Goal: Task Accomplishment & Management: Use online tool/utility

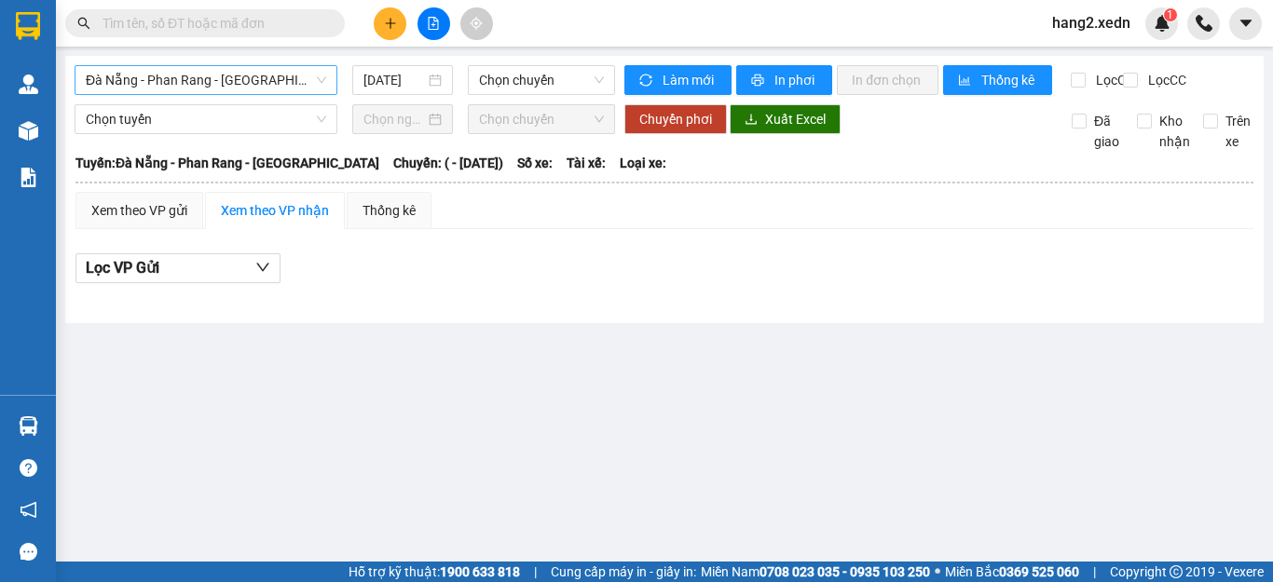
click at [173, 68] on span "Đà Nẵng - Phan Rang - [GEOGRAPHIC_DATA]" at bounding box center [206, 80] width 240 height 28
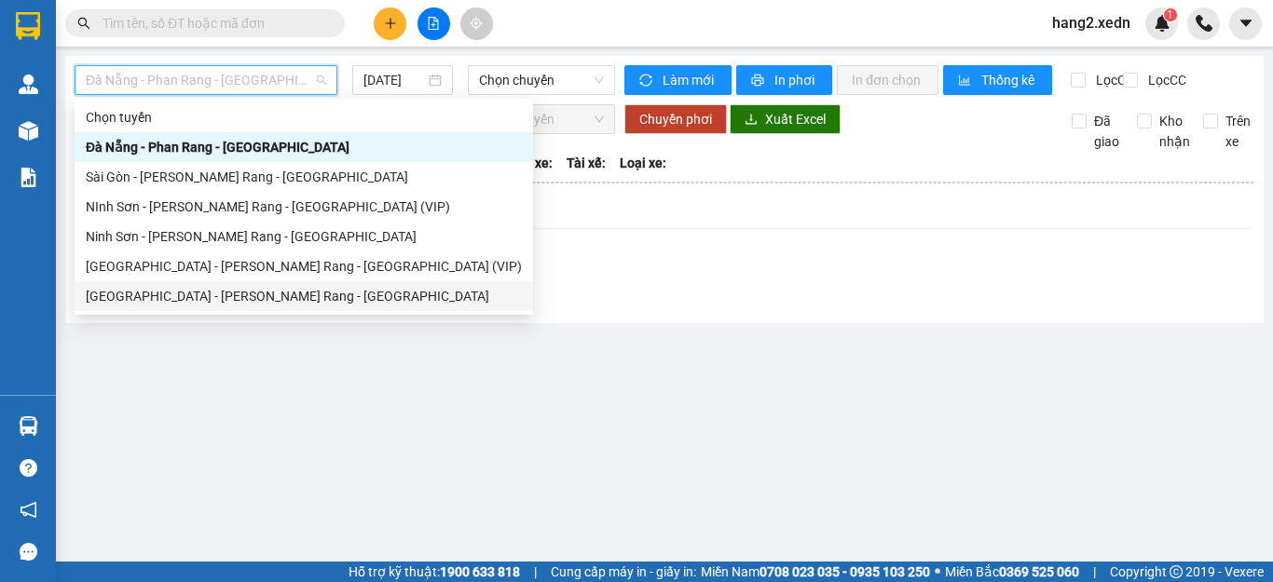
click at [138, 289] on div "[GEOGRAPHIC_DATA] - [PERSON_NAME] Rang - [GEOGRAPHIC_DATA]" at bounding box center [304, 296] width 436 height 20
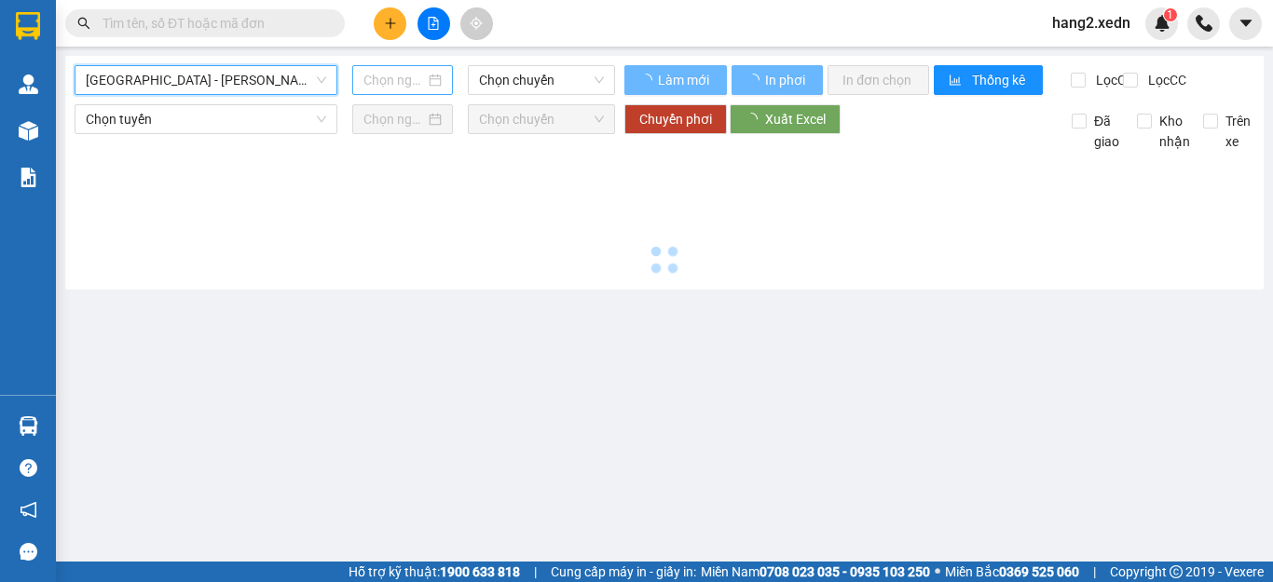
type input "[DATE]"
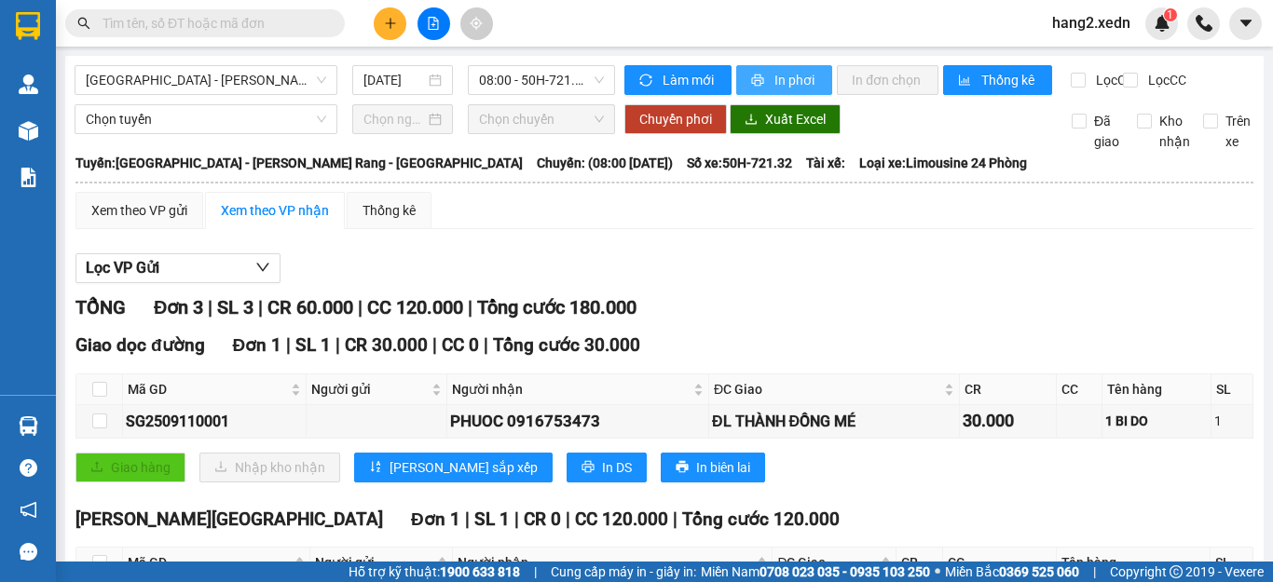
click at [797, 69] on button "In phơi" at bounding box center [784, 80] width 96 height 30
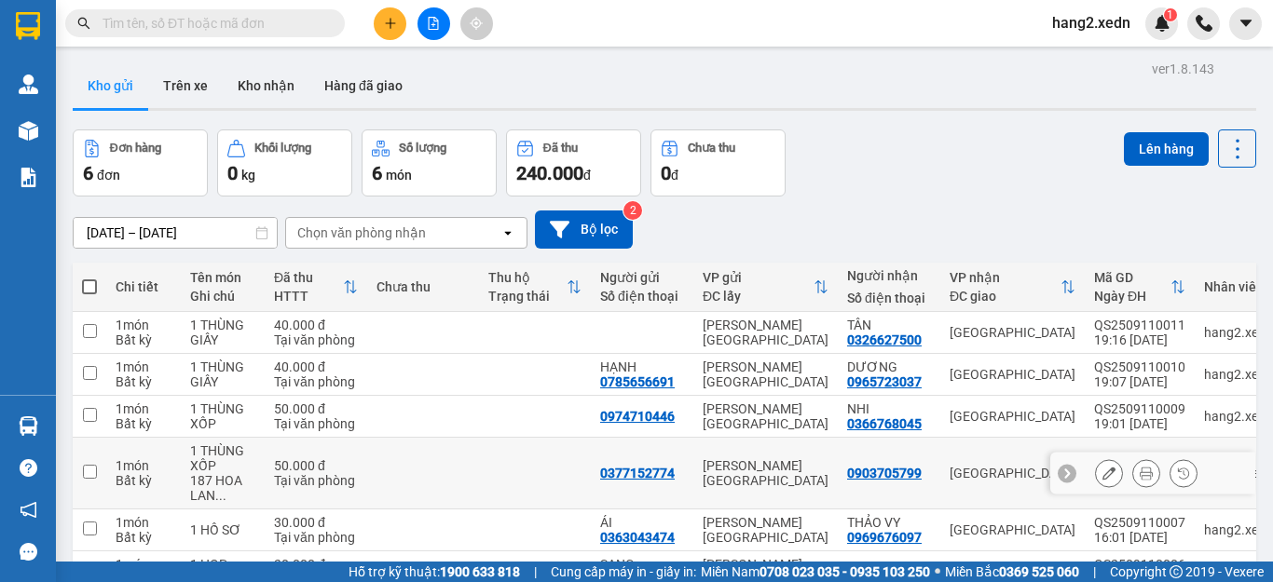
scroll to position [116, 0]
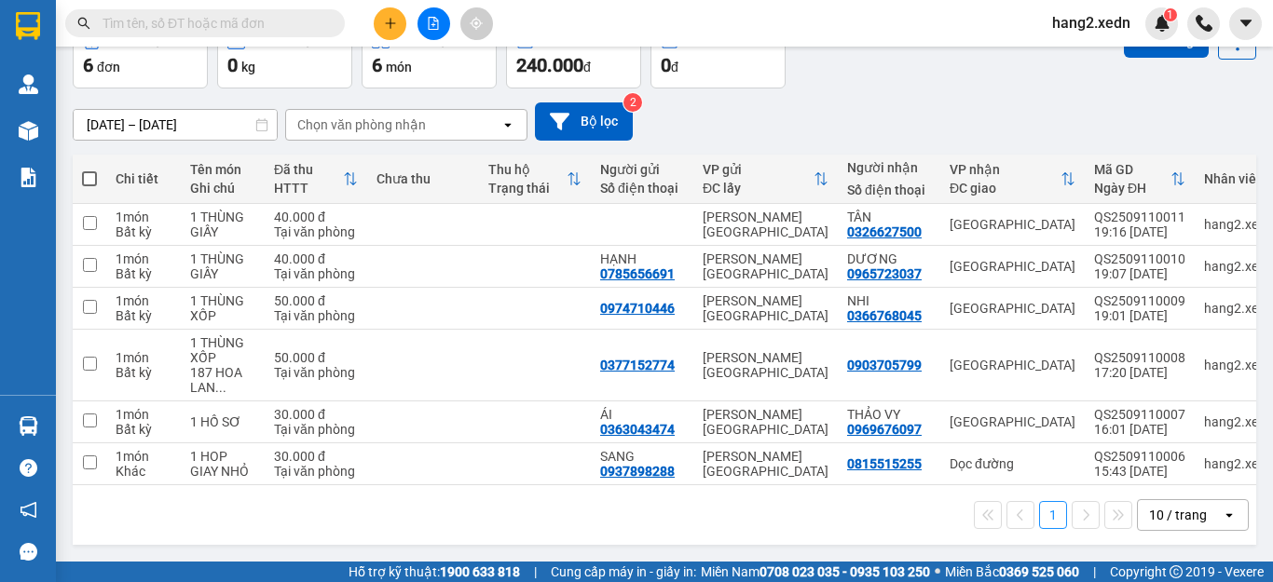
click at [86, 170] on label at bounding box center [89, 179] width 15 height 19
click at [89, 170] on input "checkbox" at bounding box center [89, 170] width 0 height 0
checkbox input "true"
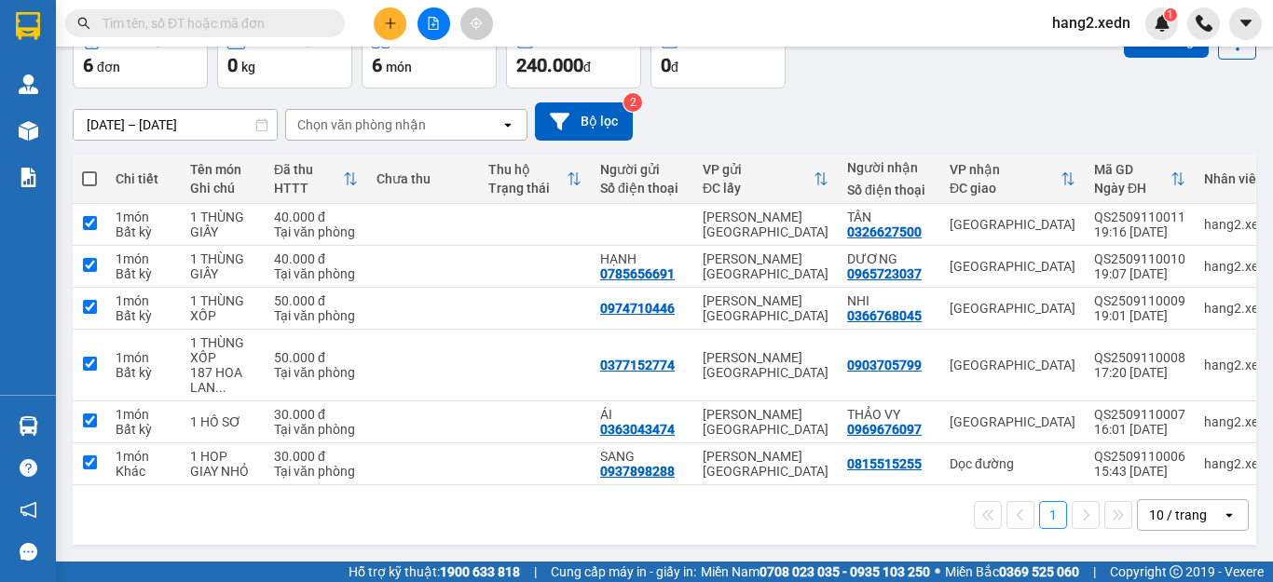
checkbox input "true"
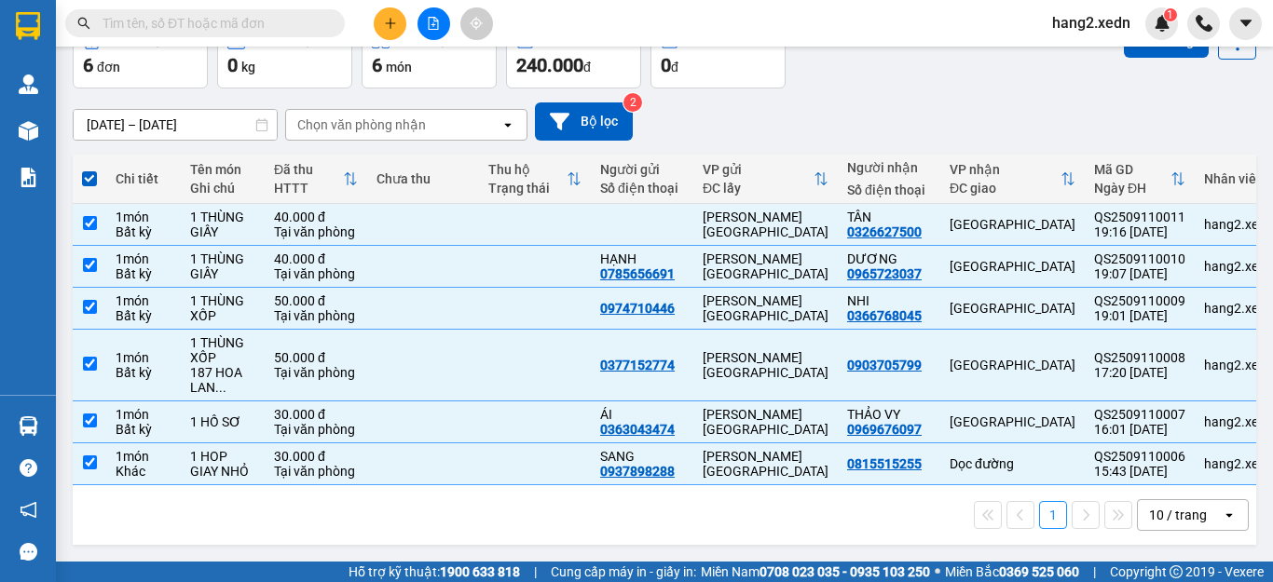
scroll to position [0, 0]
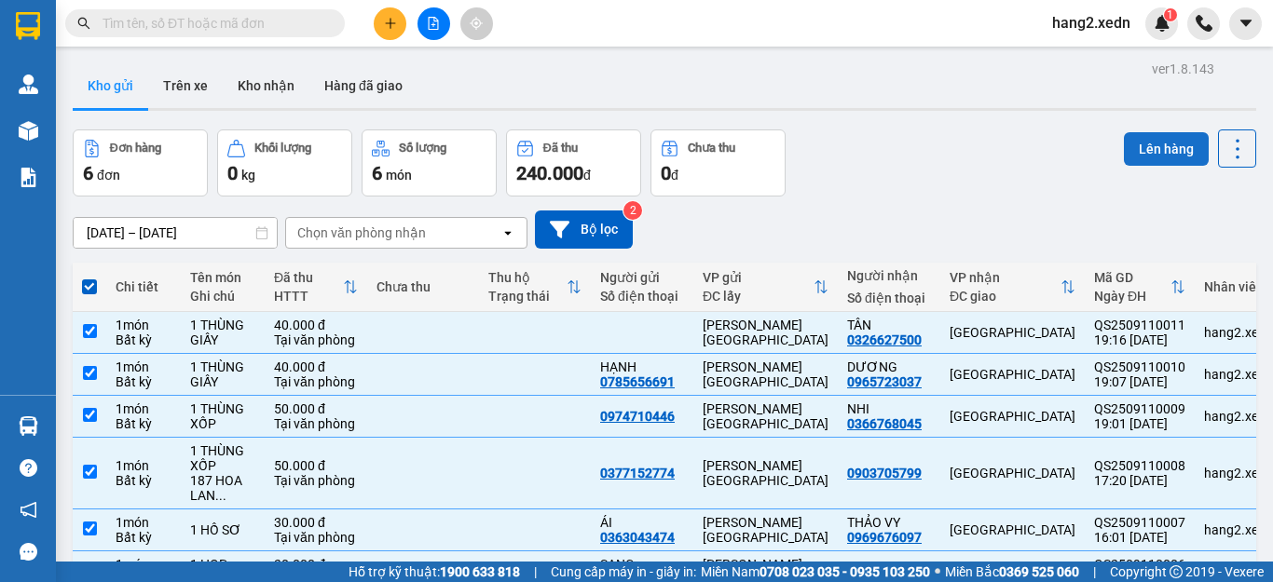
click at [1149, 146] on button "Lên hàng" at bounding box center [1166, 149] width 85 height 34
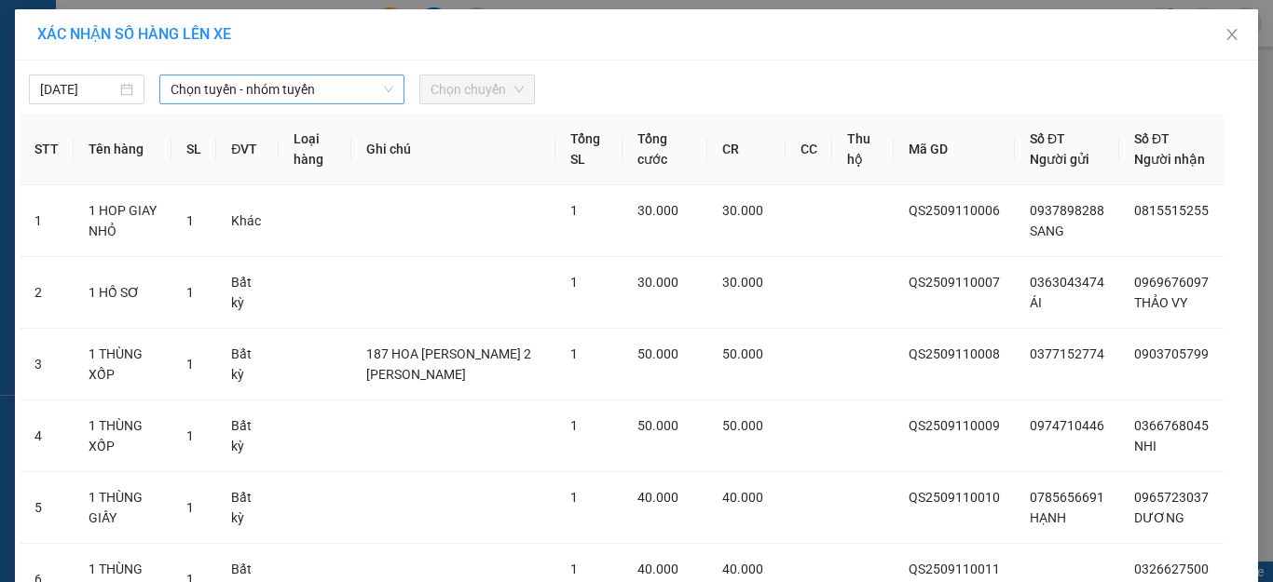
click at [243, 84] on span "Chọn tuyến - nhóm tuyến" at bounding box center [281, 89] width 223 height 28
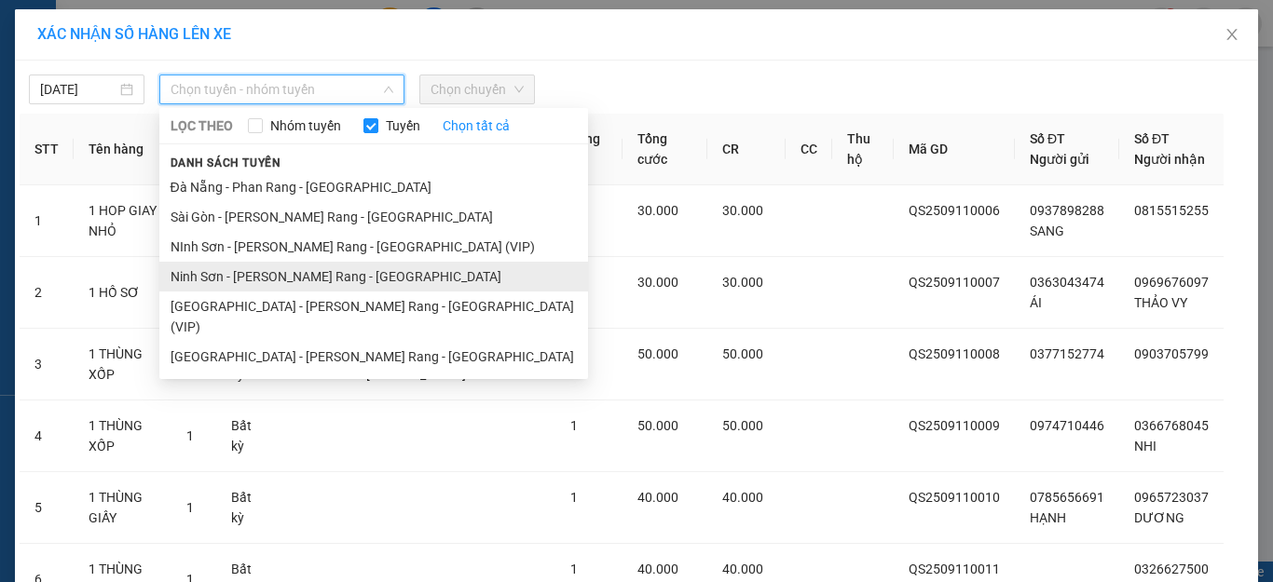
click at [238, 276] on li "Ninh Sơn - [PERSON_NAME] Rang - [GEOGRAPHIC_DATA]" at bounding box center [373, 277] width 429 height 30
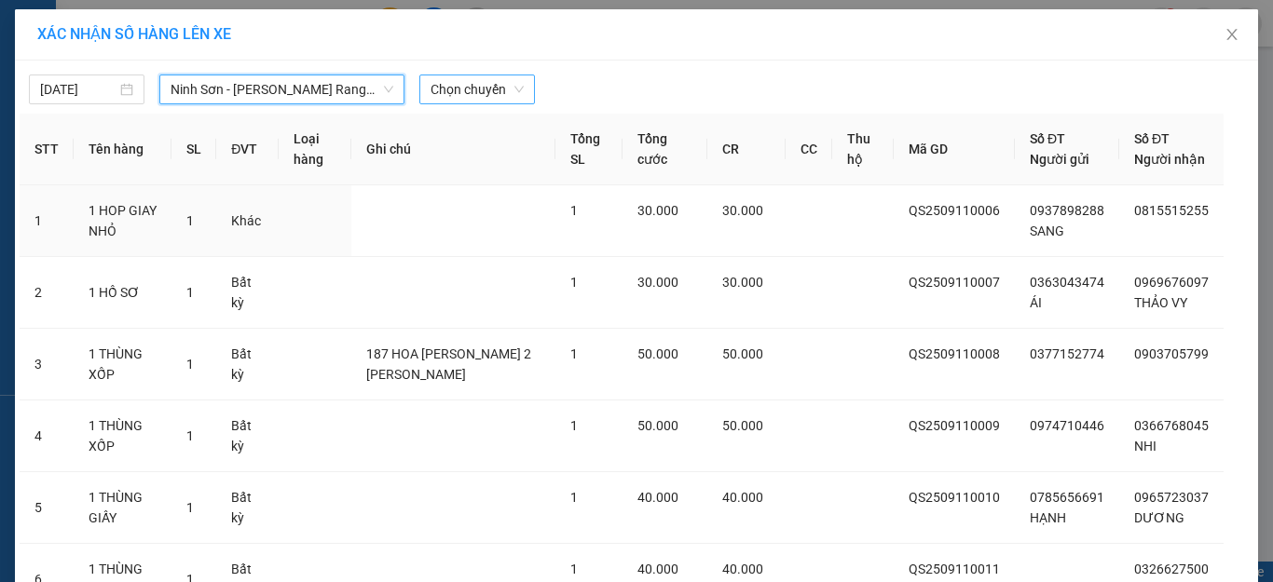
click at [454, 90] on span "Chọn chuyến" at bounding box center [476, 89] width 93 height 28
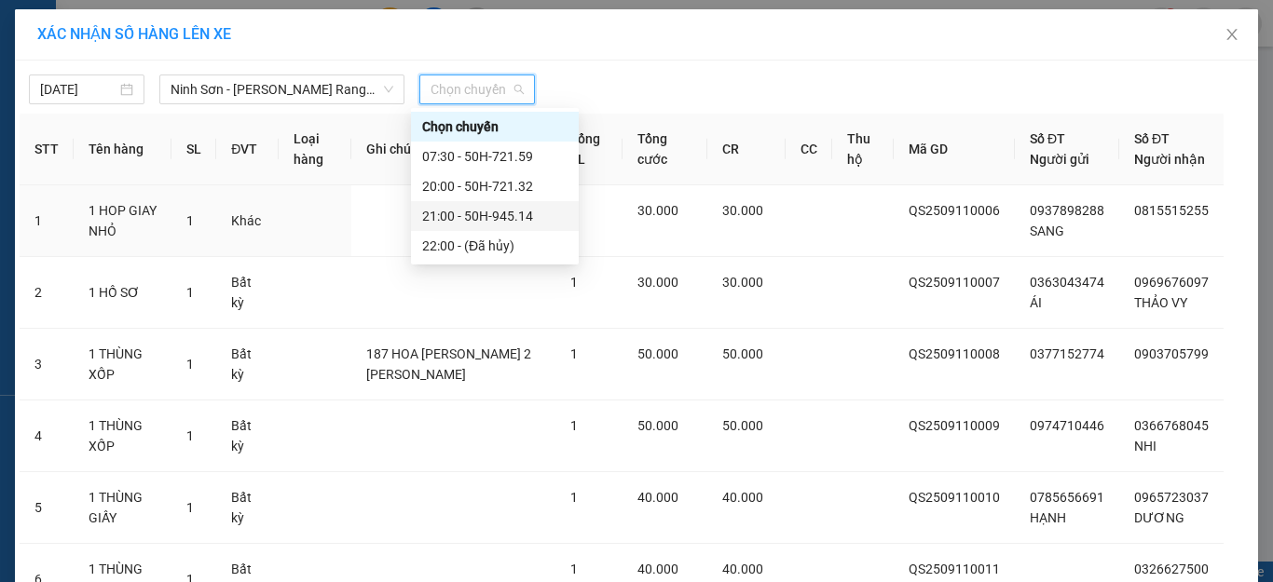
click at [470, 212] on div "21:00 - 50H-945.14" at bounding box center [494, 216] width 145 height 20
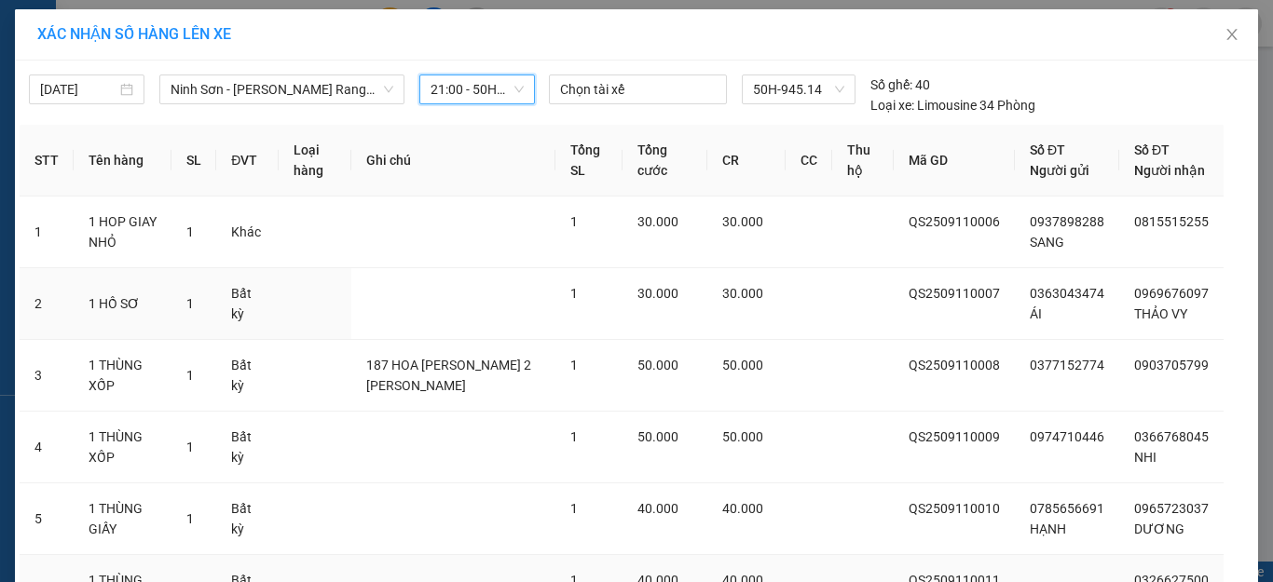
scroll to position [201, 0]
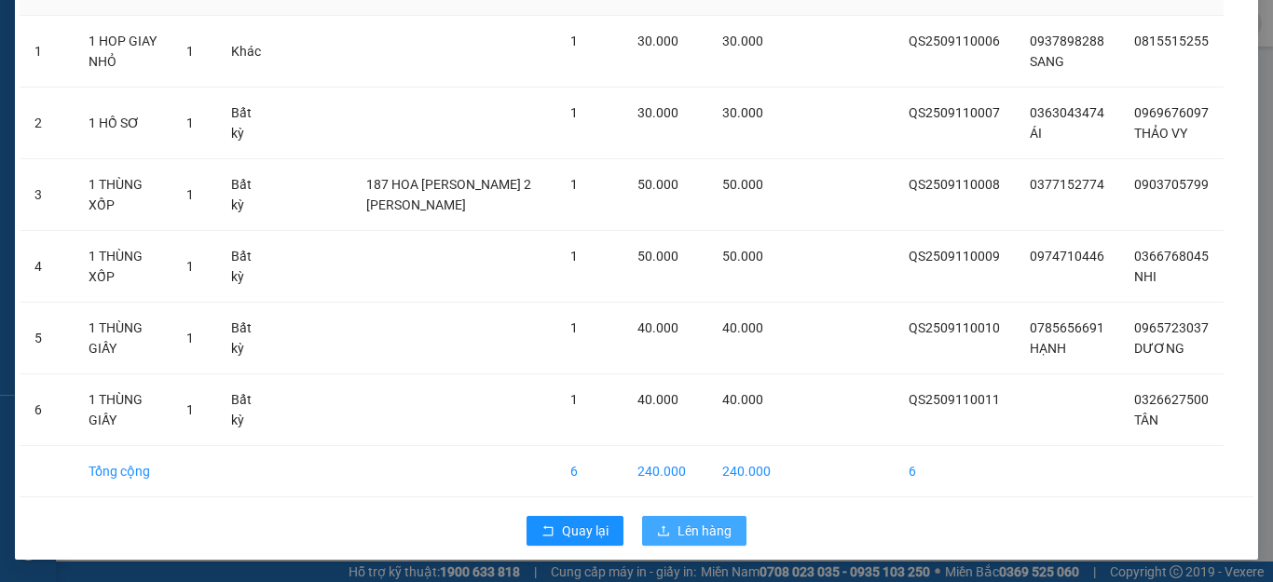
click at [678, 528] on span "Lên hàng" at bounding box center [704, 531] width 54 height 20
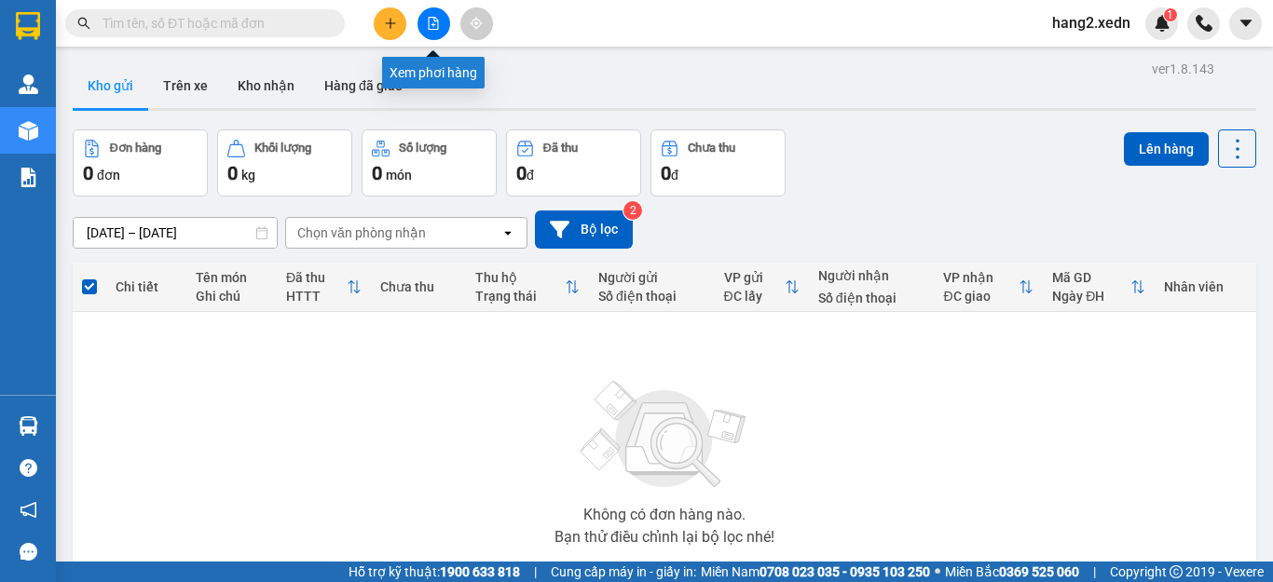
click at [434, 21] on icon "file-add" at bounding box center [434, 23] width 10 height 13
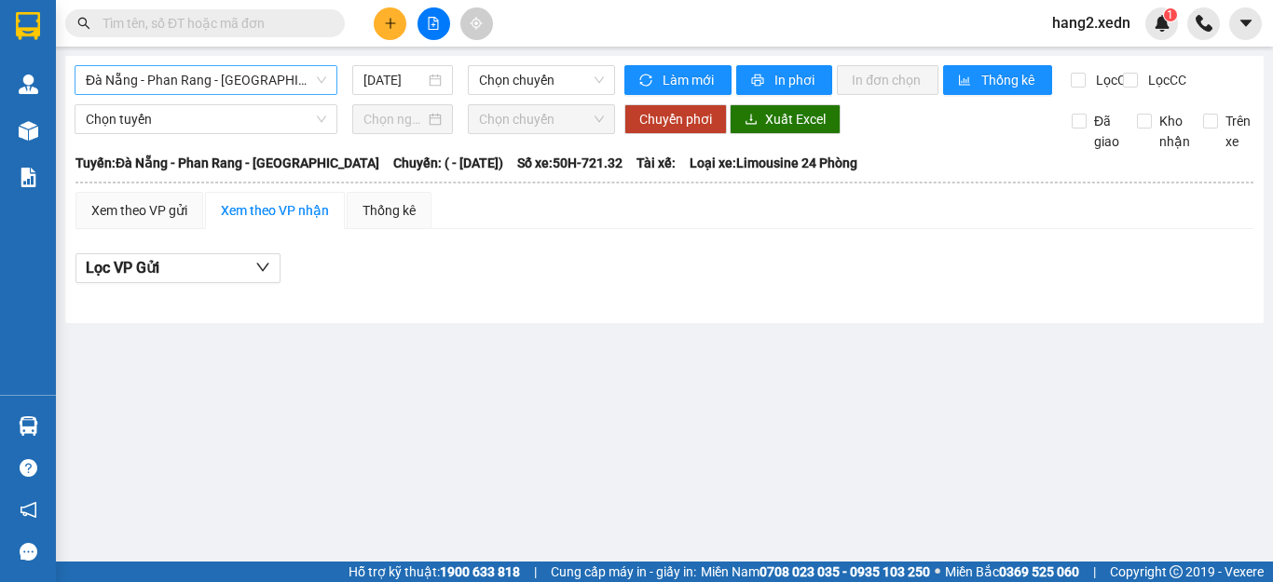
click at [132, 77] on span "Đà Nẵng - Phan Rang - [GEOGRAPHIC_DATA]" at bounding box center [206, 80] width 240 height 28
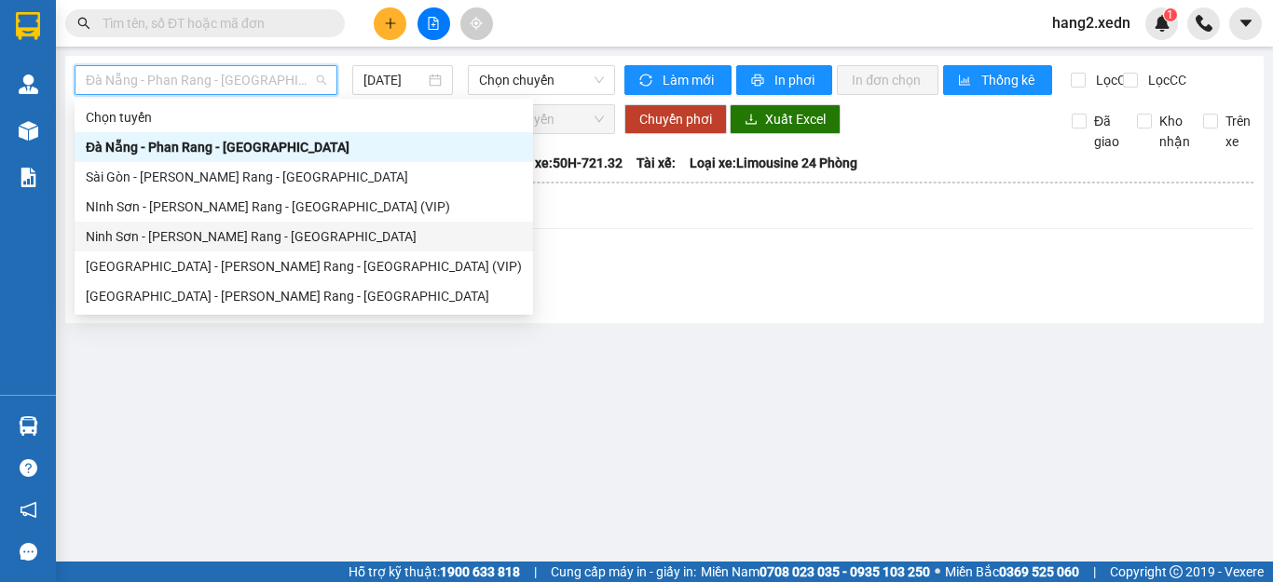
click at [123, 239] on div "Ninh Sơn - [PERSON_NAME] Rang - [GEOGRAPHIC_DATA]" at bounding box center [304, 236] width 436 height 20
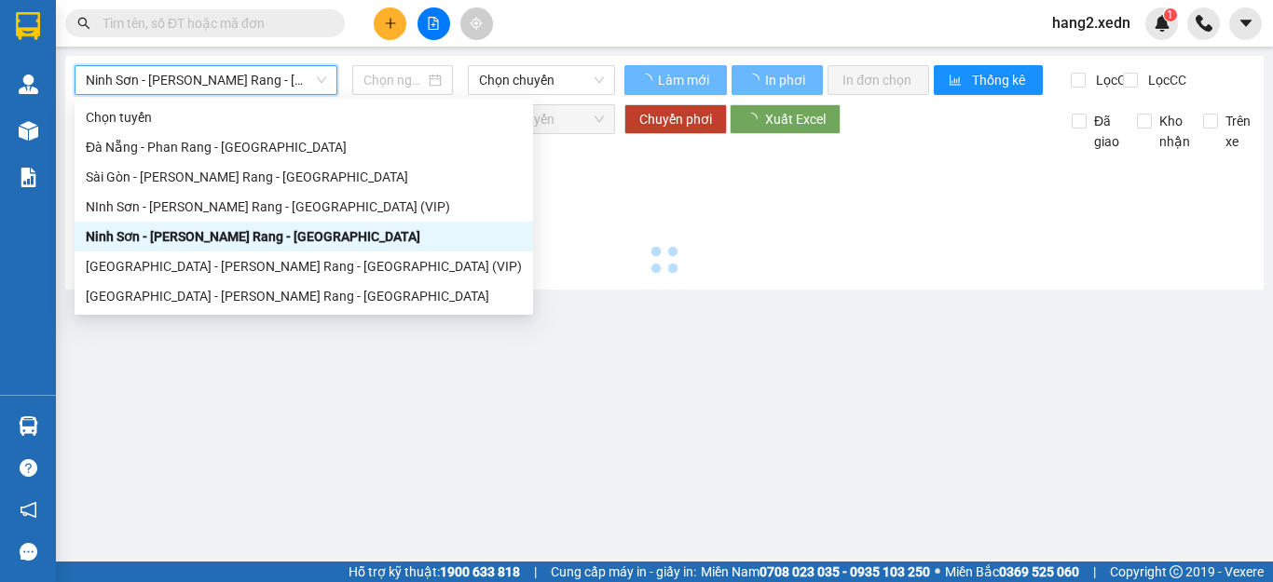
type input "[DATE]"
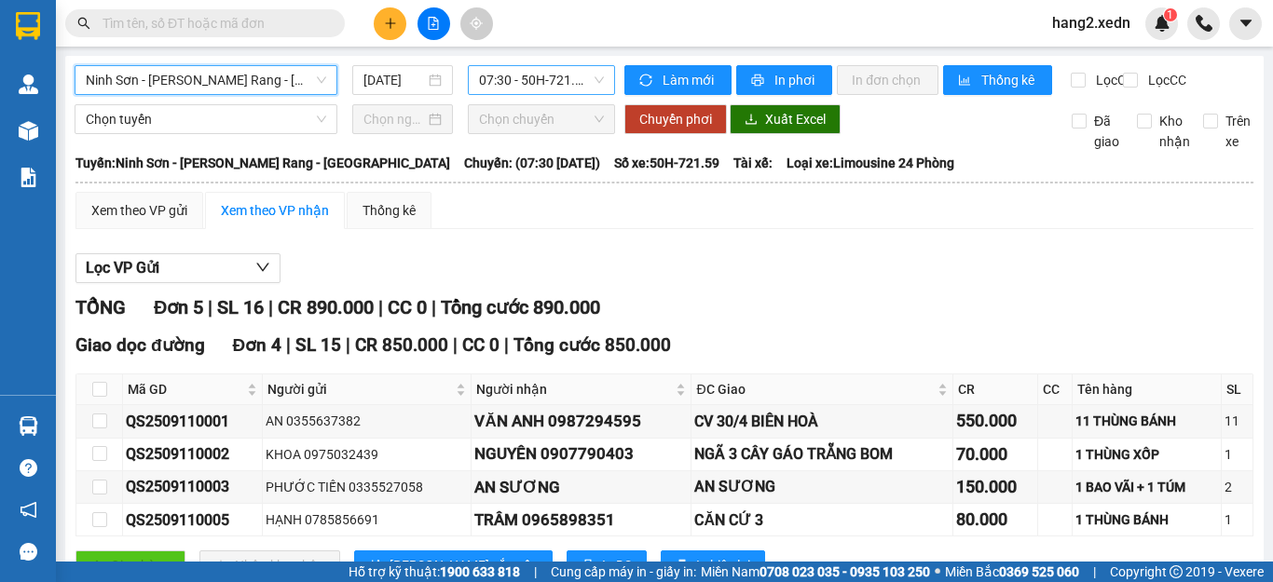
click at [510, 78] on span "07:30 - 50H-721.59" at bounding box center [541, 80] width 125 height 28
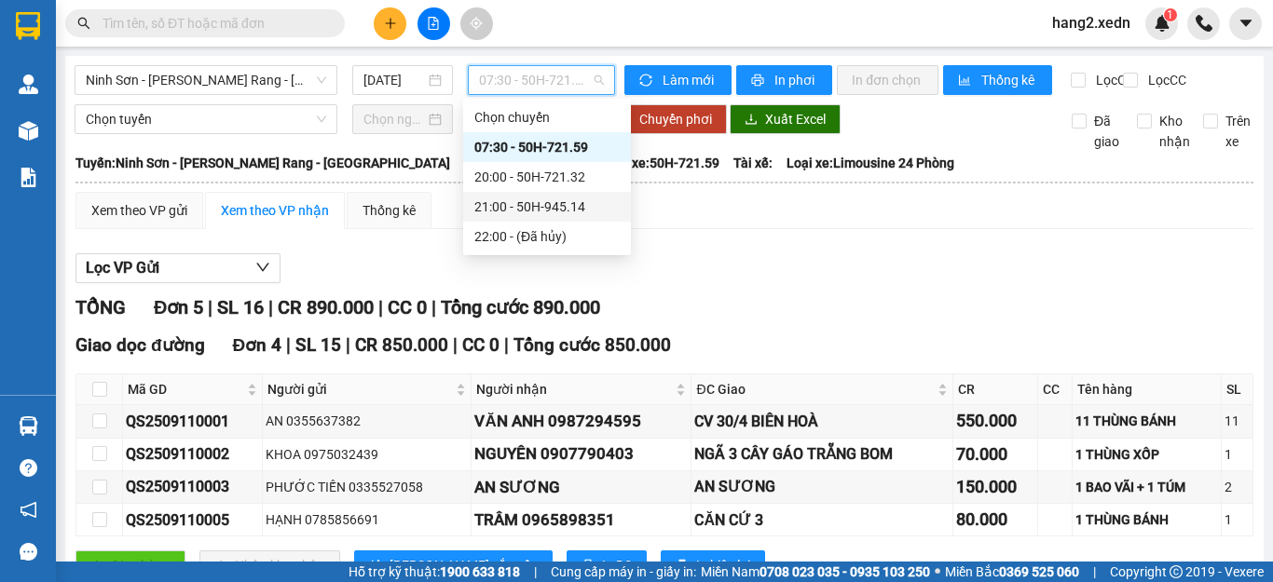
click at [529, 207] on div "21:00 - 50H-945.14" at bounding box center [546, 207] width 145 height 20
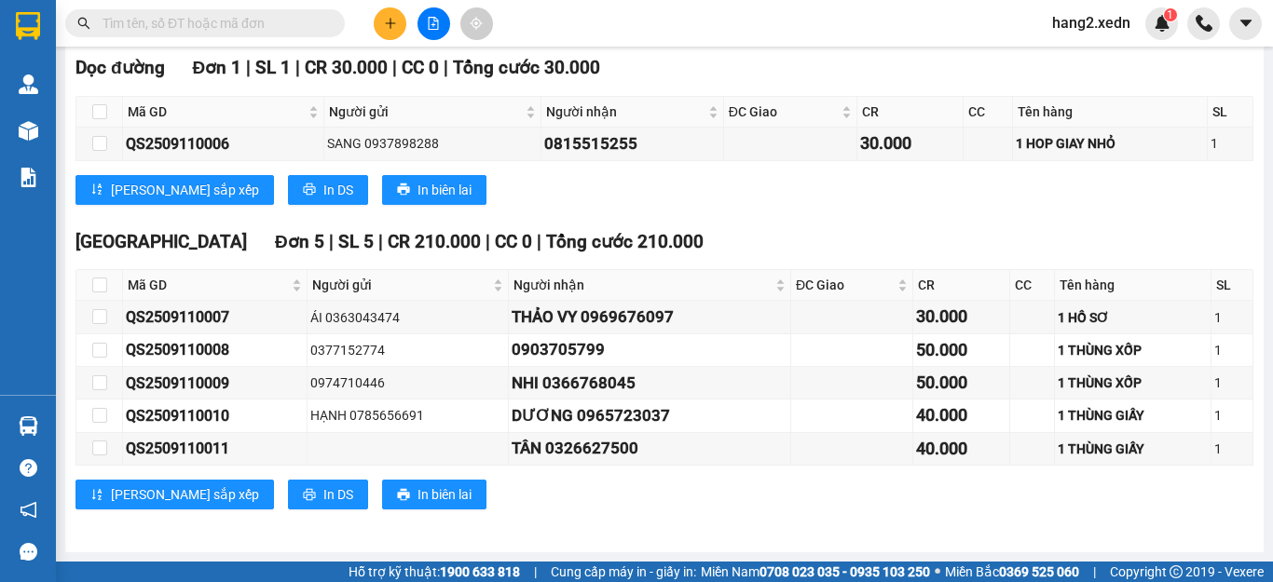
scroll to position [14, 0]
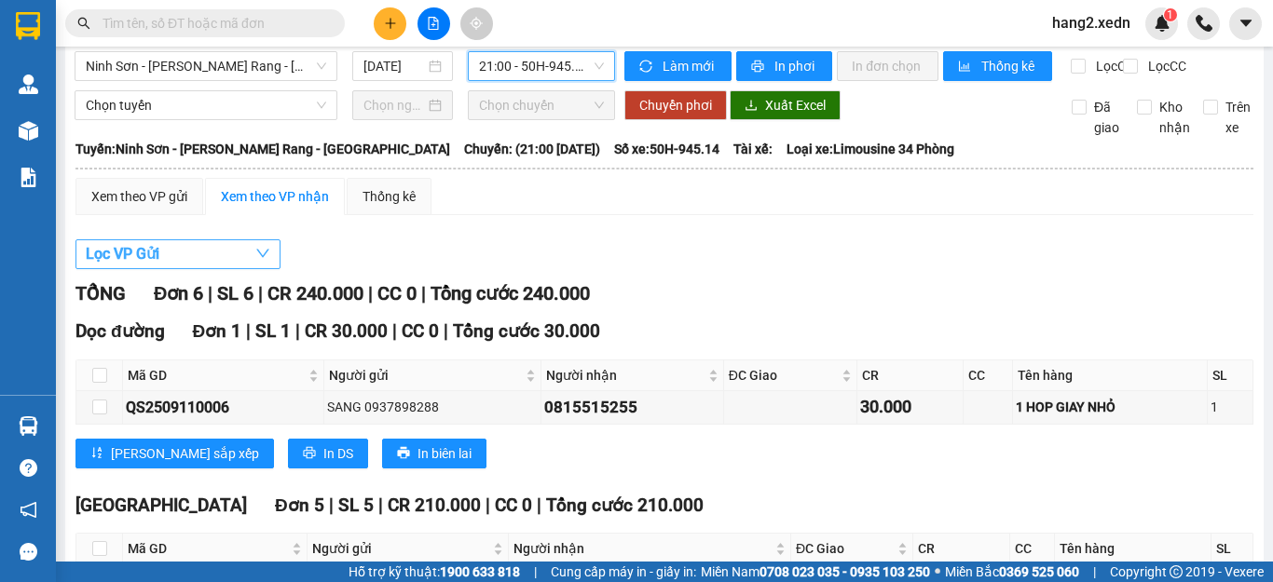
click at [111, 260] on span "Lọc VP Gửi" at bounding box center [123, 253] width 74 height 23
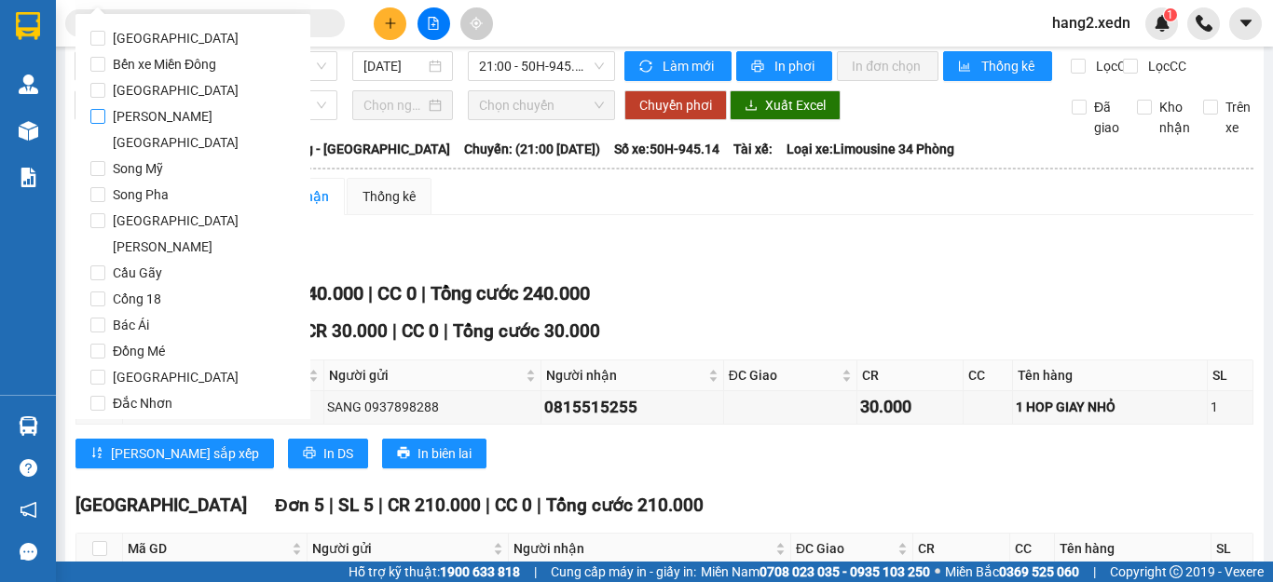
click at [162, 119] on span "[PERSON_NAME][GEOGRAPHIC_DATA]" at bounding box center [200, 129] width 190 height 52
click at [105, 119] on input "[PERSON_NAME][GEOGRAPHIC_DATA]" at bounding box center [97, 116] width 15 height 15
checkbox input "true"
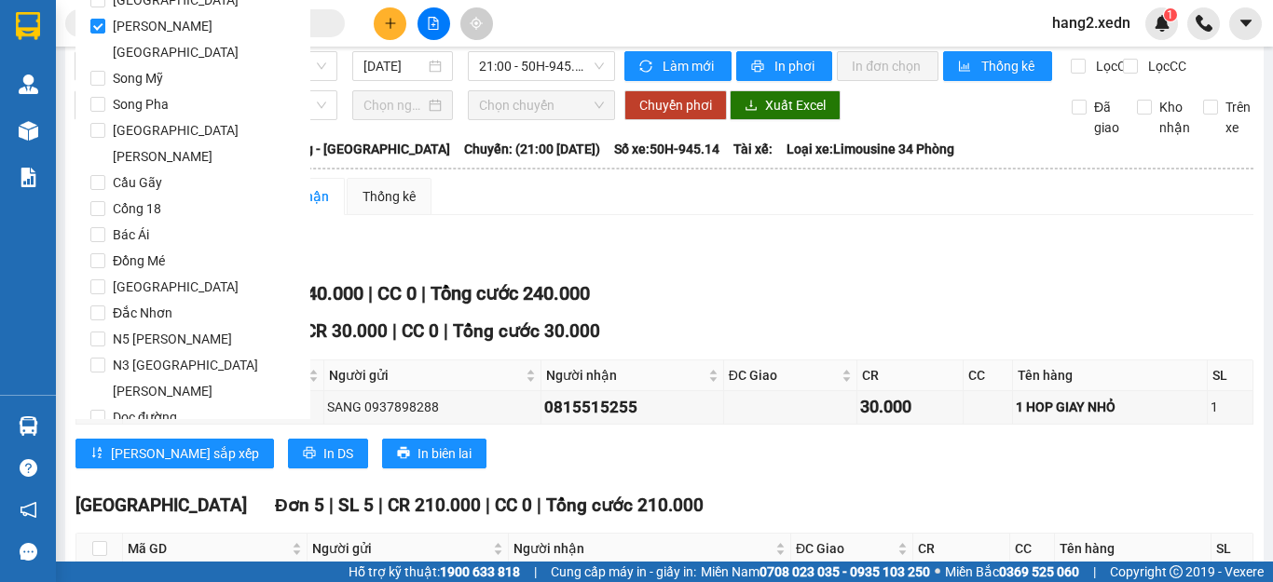
click at [116, 487] on span "Lọc" at bounding box center [115, 497] width 21 height 20
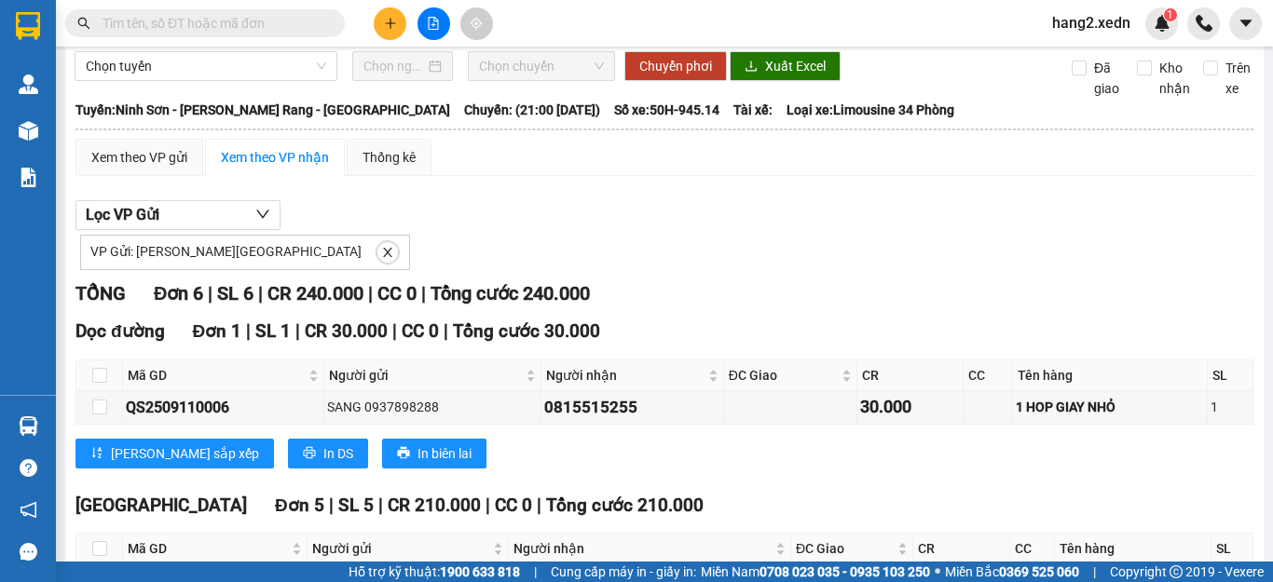
scroll to position [0, 0]
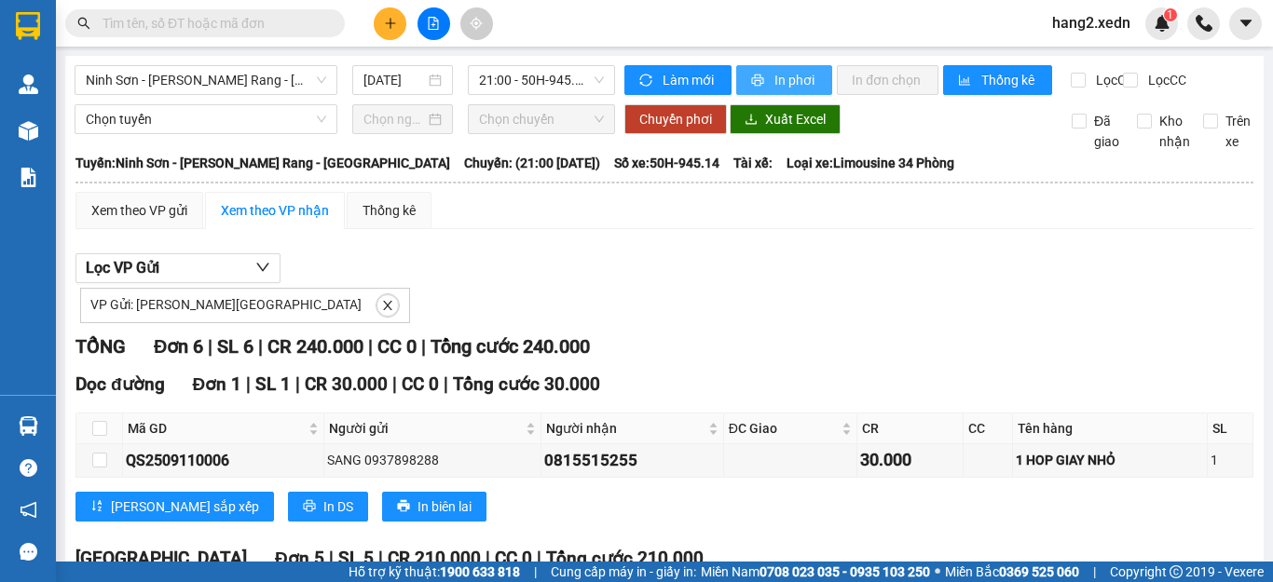
click at [755, 74] on icon "printer" at bounding box center [757, 80] width 13 height 13
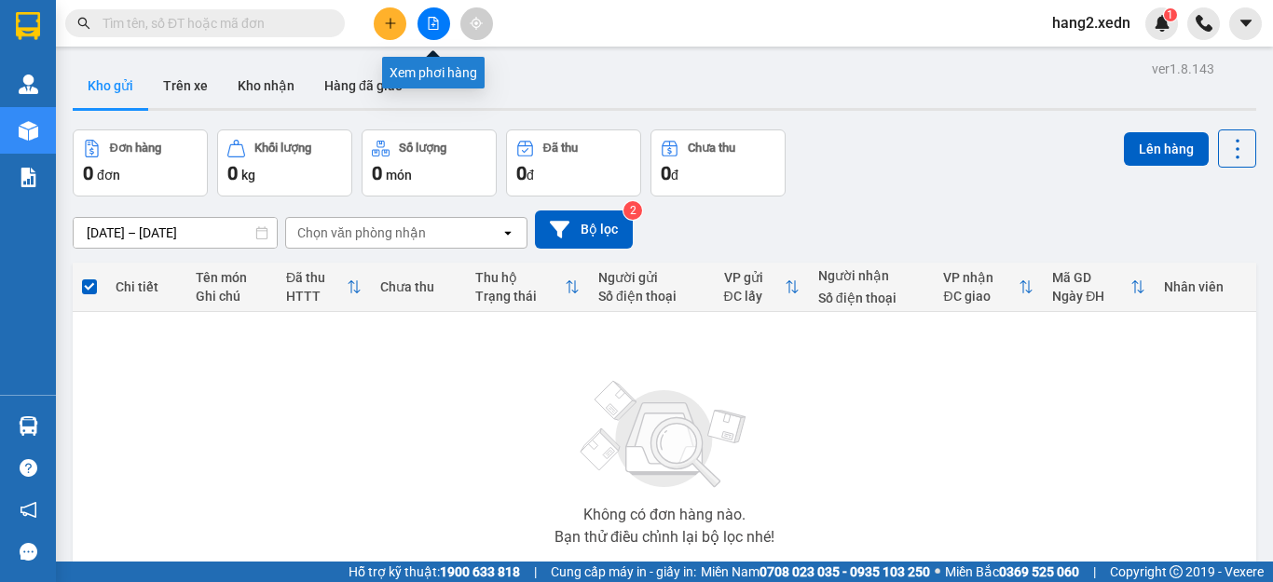
click at [431, 31] on button at bounding box center [433, 23] width 33 height 33
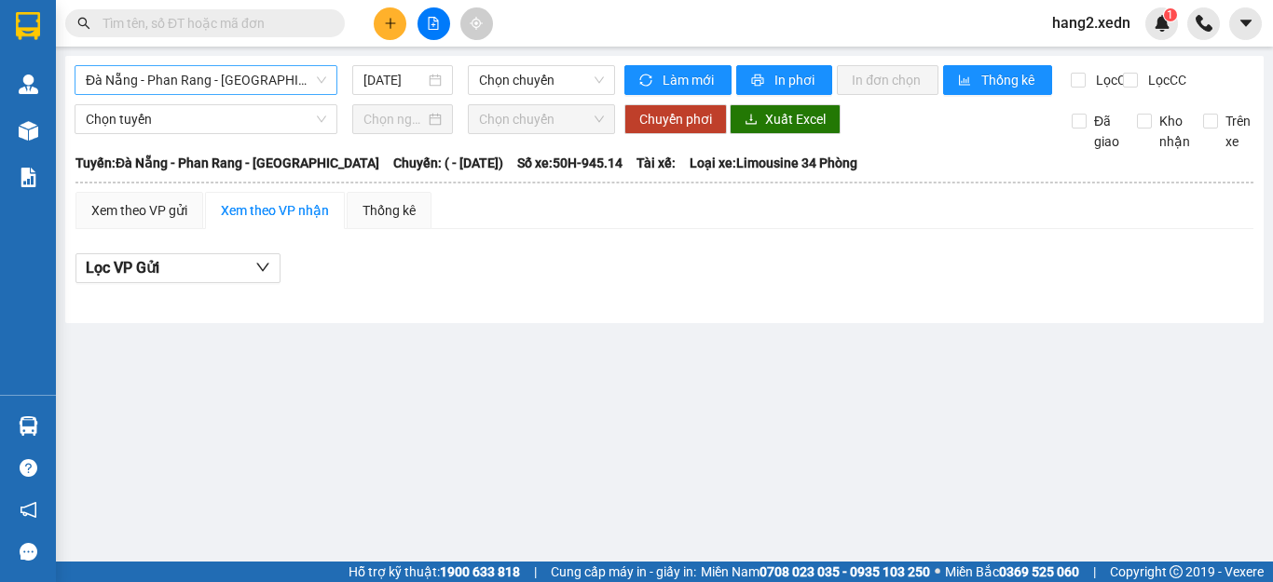
click at [121, 75] on span "Đà Nẵng - Phan Rang - [GEOGRAPHIC_DATA]" at bounding box center [206, 80] width 240 height 28
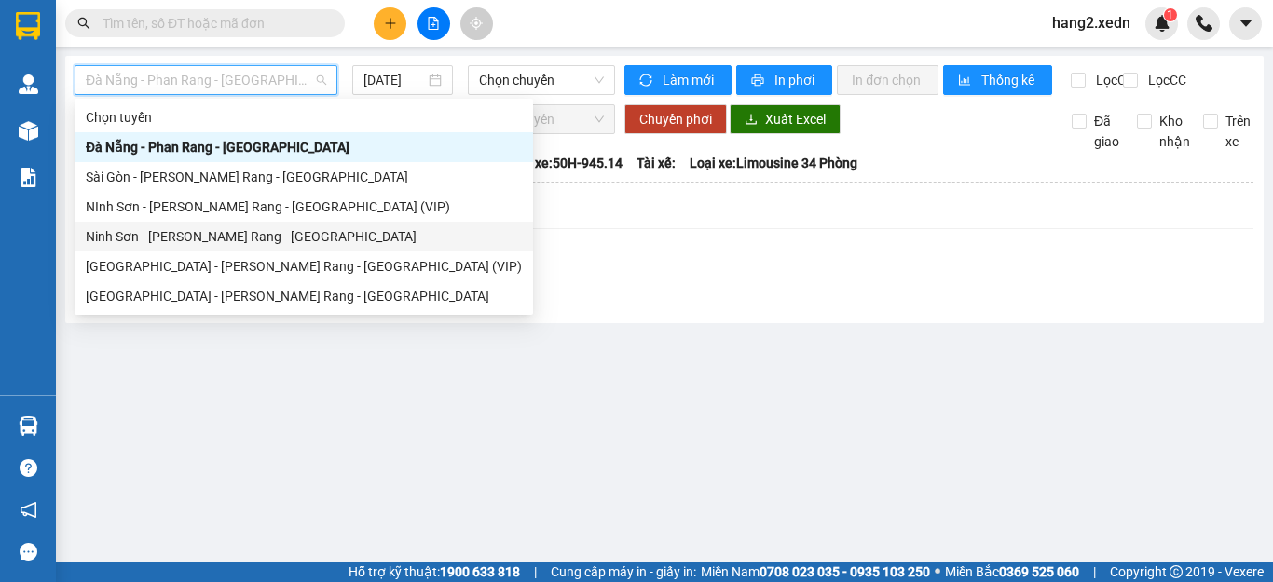
click at [151, 230] on div "Ninh Sơn - [PERSON_NAME] Rang - [GEOGRAPHIC_DATA]" at bounding box center [304, 236] width 436 height 20
type input "[DATE]"
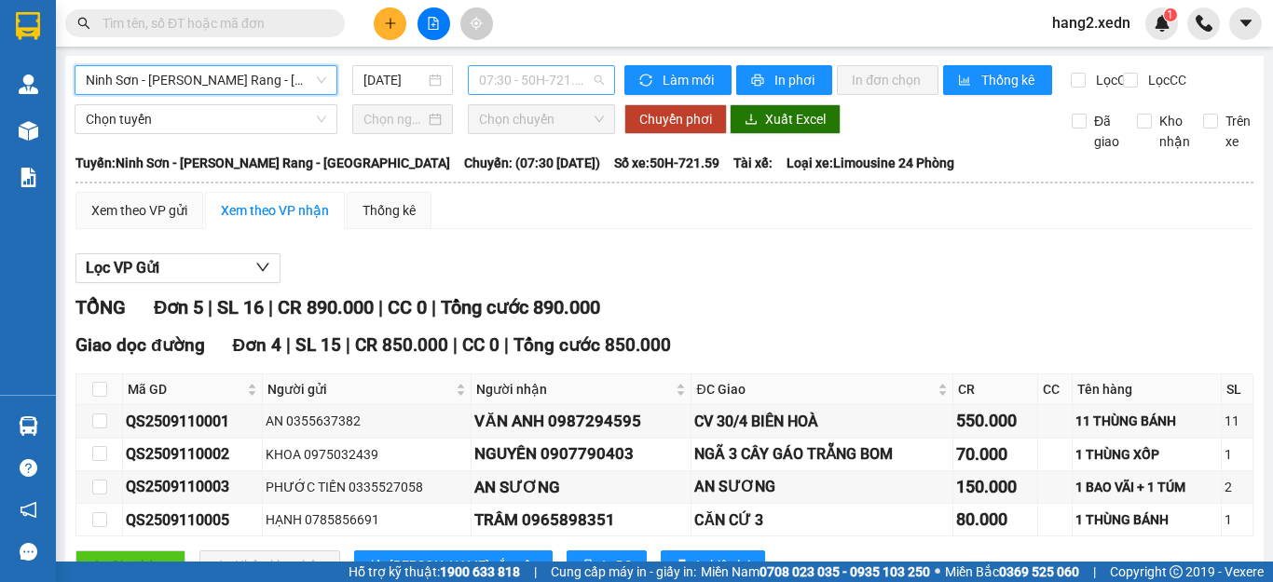
click at [523, 75] on span "07:30 - 50H-721.59" at bounding box center [541, 80] width 125 height 28
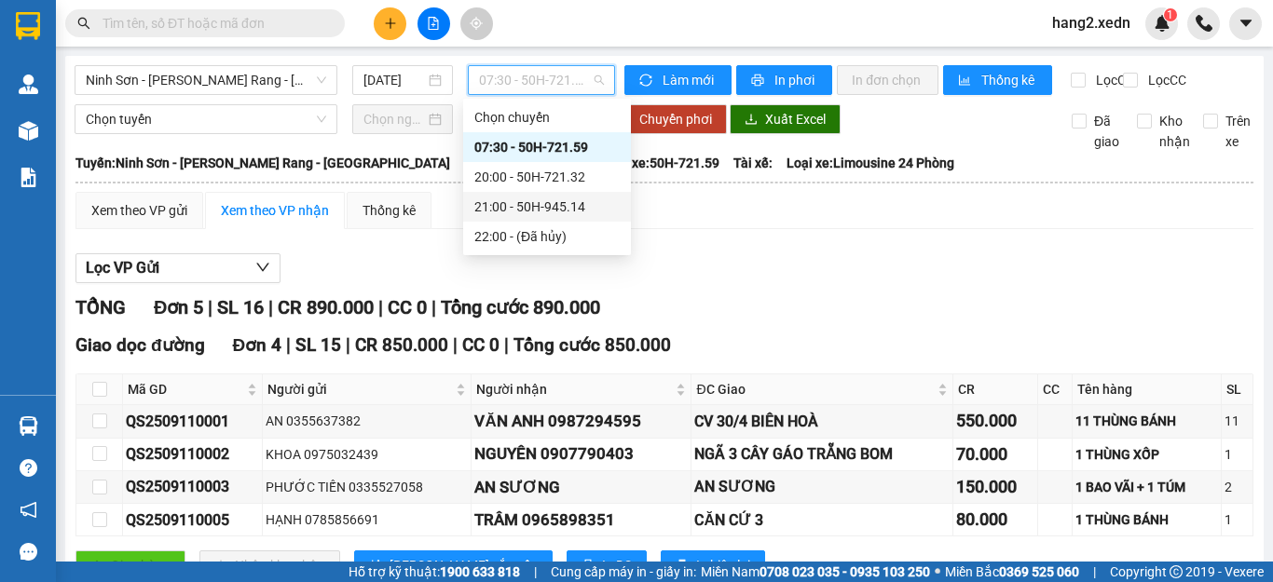
click at [552, 205] on div "21:00 - 50H-945.14" at bounding box center [546, 207] width 145 height 20
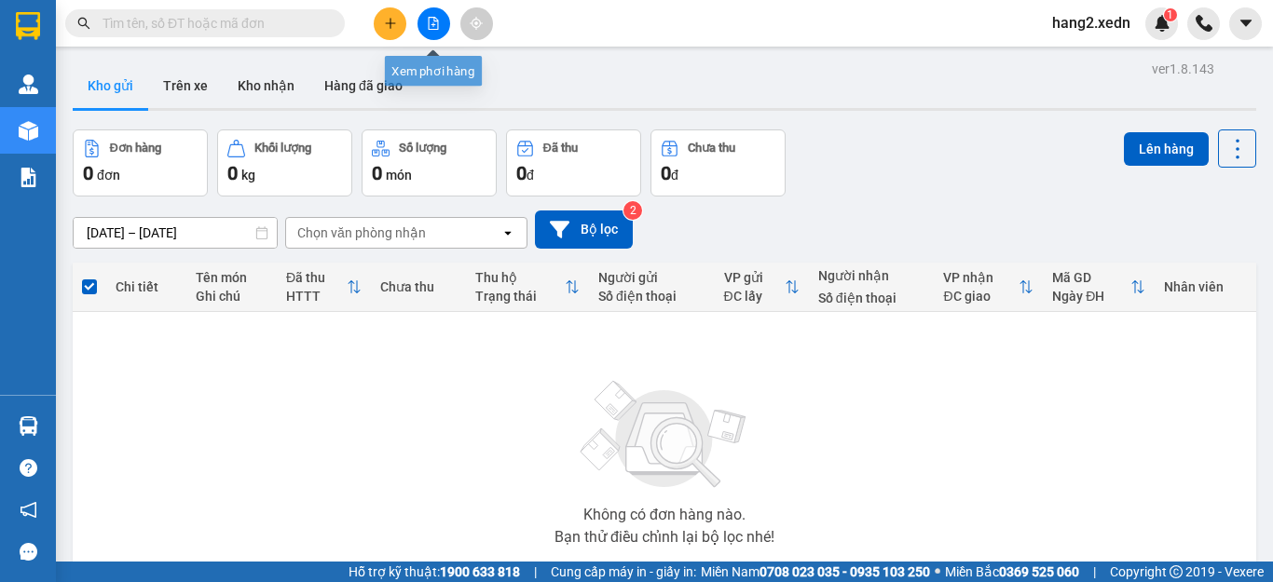
click at [422, 20] on button at bounding box center [433, 23] width 33 height 33
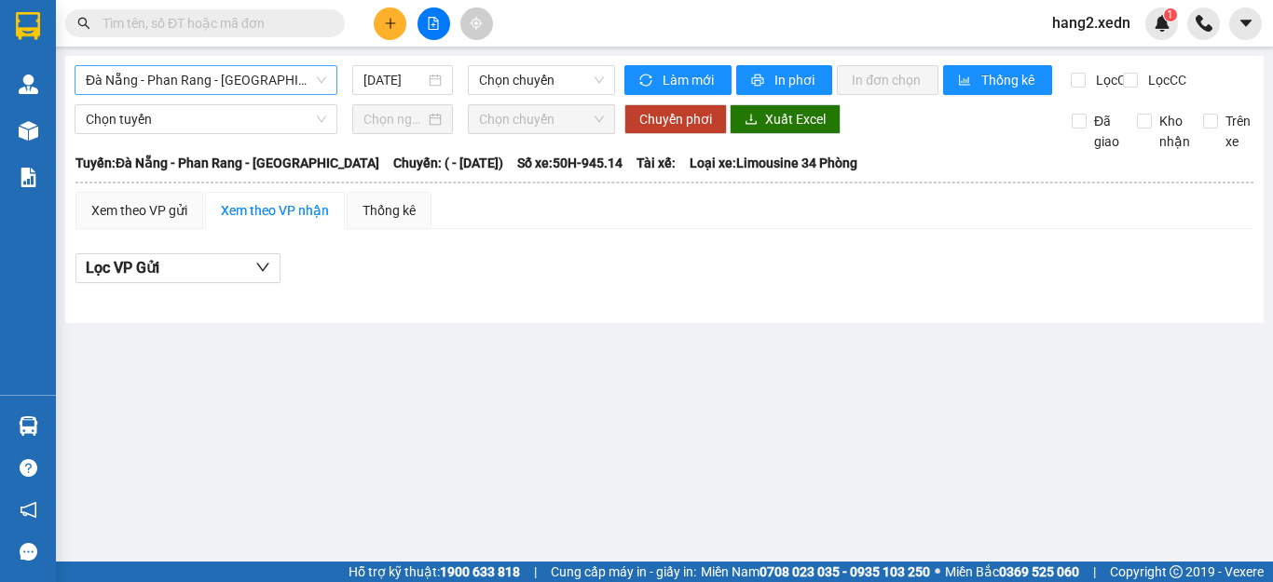
click at [238, 79] on span "Đà Nẵng - Phan Rang - [GEOGRAPHIC_DATA]" at bounding box center [206, 80] width 240 height 28
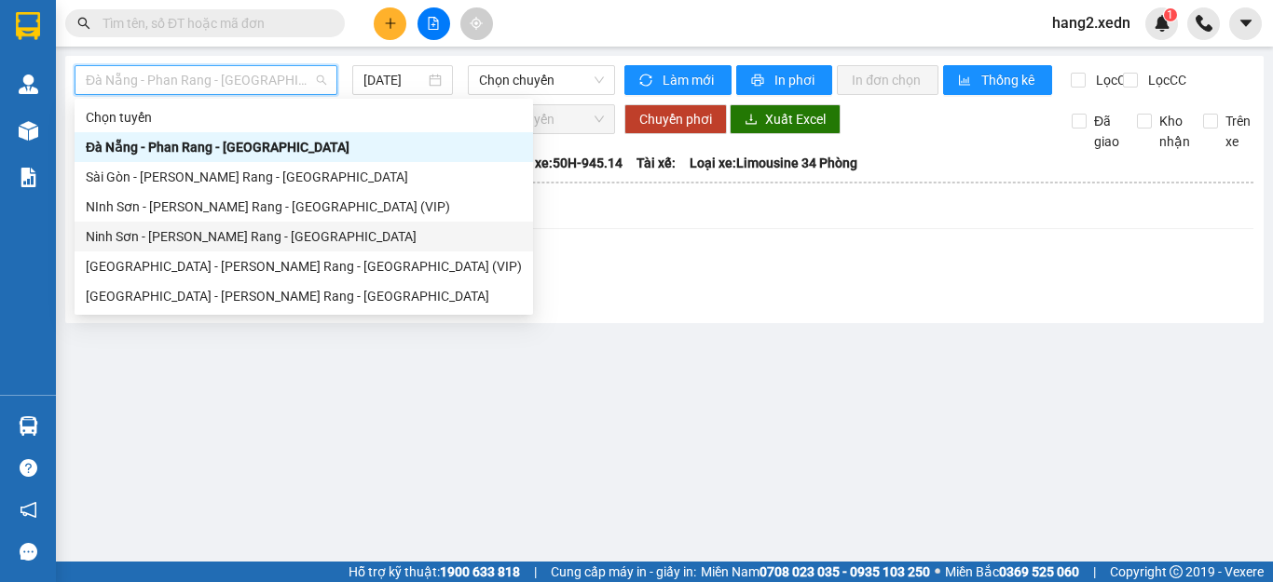
click at [184, 236] on div "Ninh Sơn - [PERSON_NAME] Rang - [GEOGRAPHIC_DATA]" at bounding box center [304, 236] width 436 height 20
type input "[DATE]"
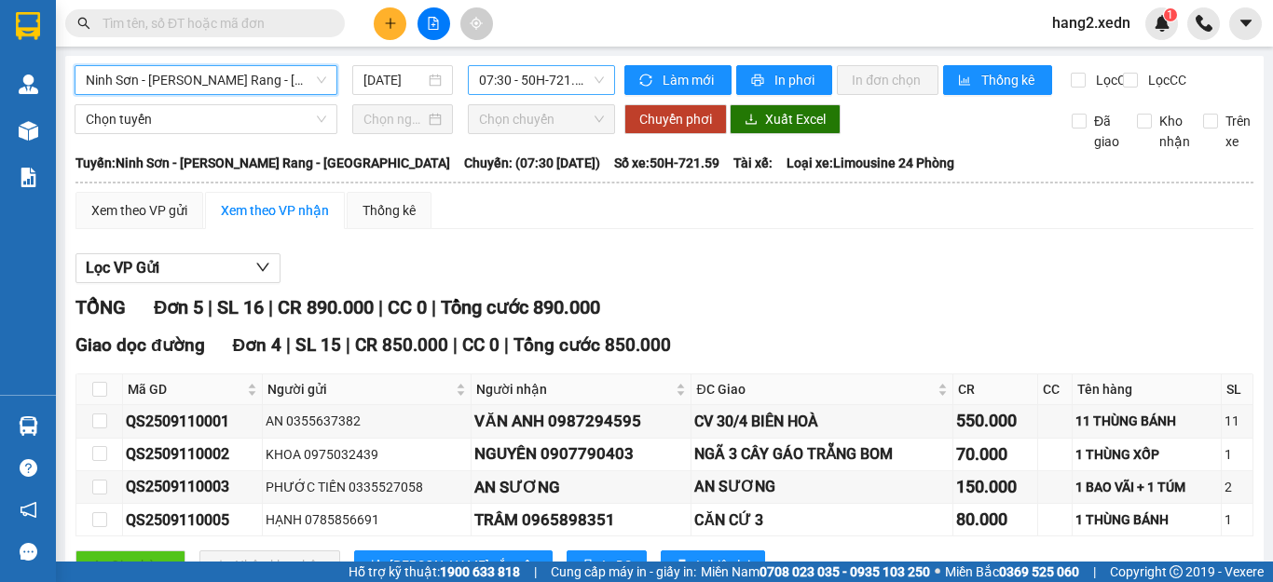
click at [566, 79] on span "07:30 - 50H-721.59" at bounding box center [541, 80] width 125 height 28
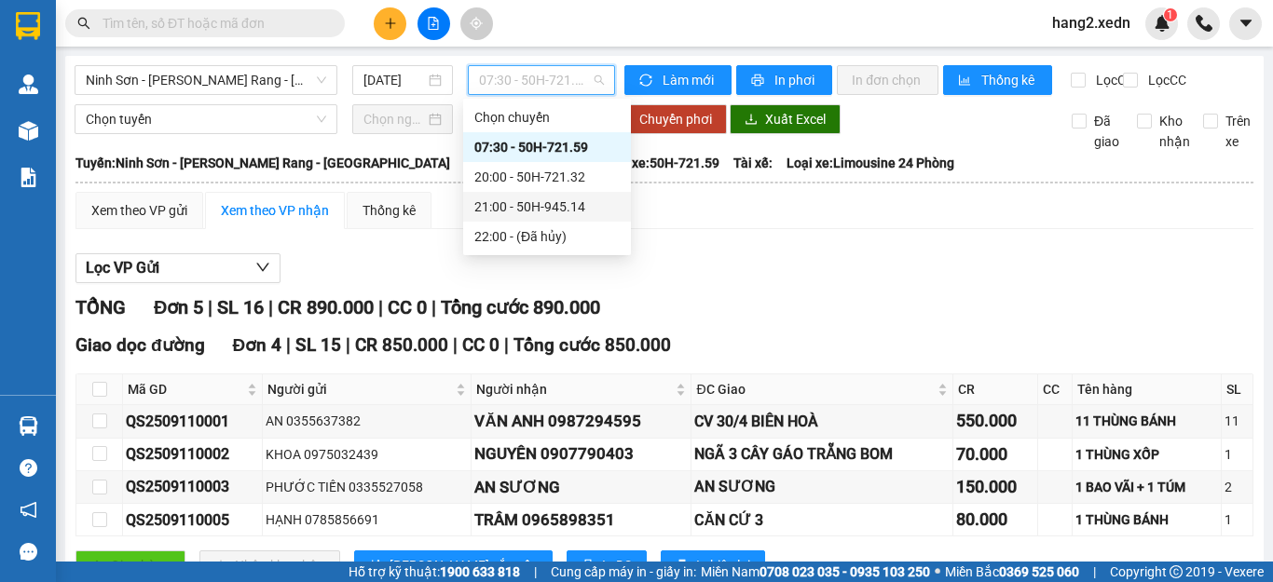
click at [554, 202] on div "21:00 - 50H-945.14" at bounding box center [546, 207] width 145 height 20
